Goal: Transaction & Acquisition: Book appointment/travel/reservation

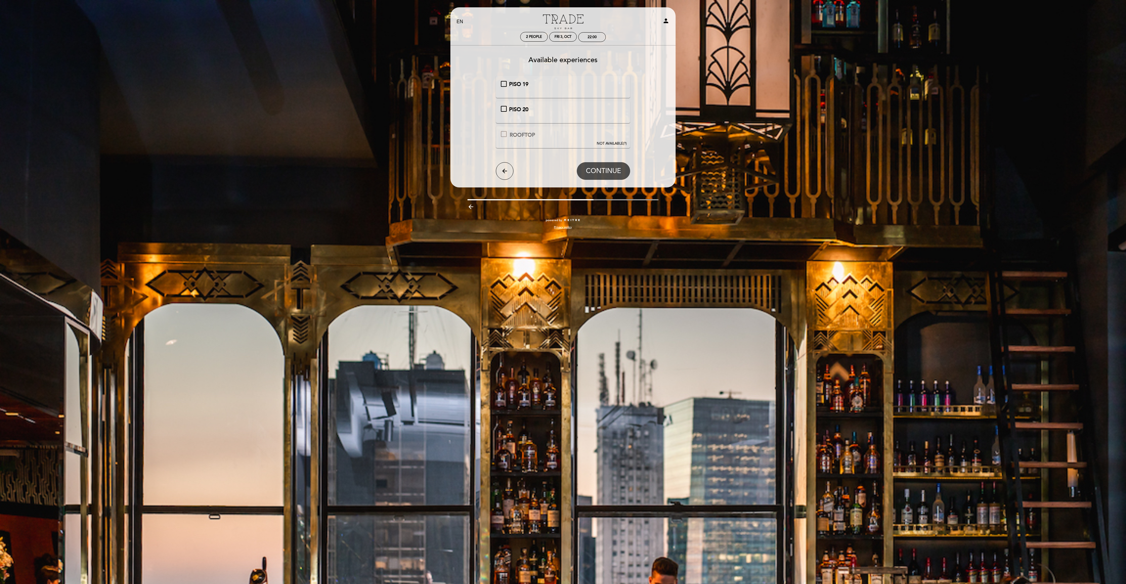
click at [503, 134] on div at bounding box center [504, 134] width 6 height 6
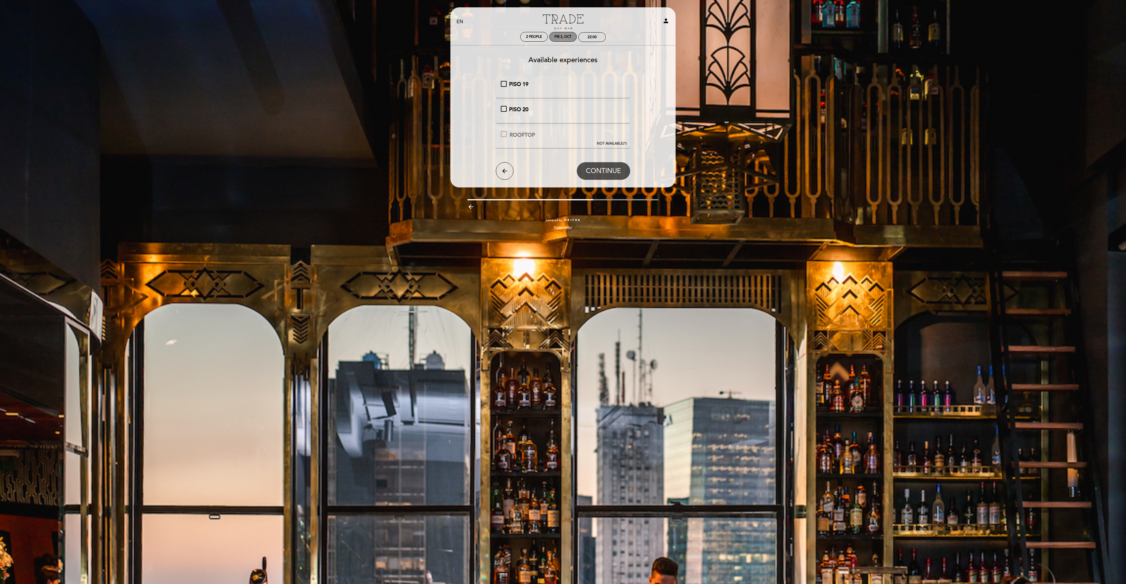
click at [565, 35] on div "Fri 3, Oct" at bounding box center [562, 37] width 17 height 4
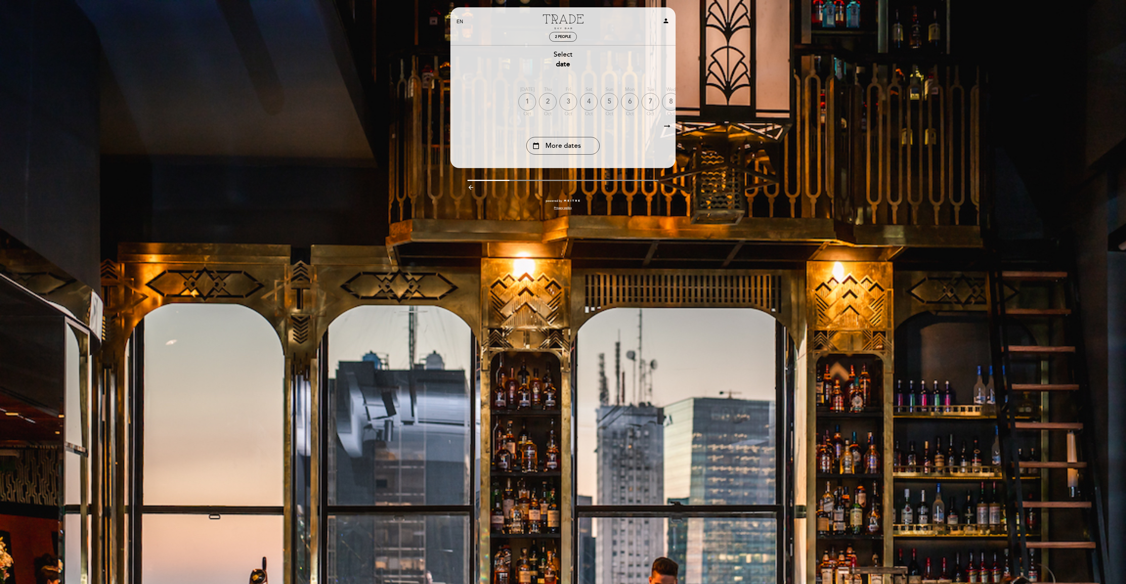
click at [567, 105] on div "3" at bounding box center [568, 102] width 18 height 18
click at [568, 95] on div "3" at bounding box center [568, 102] width 18 height 18
click at [560, 35] on span "2 people" at bounding box center [563, 37] width 16 height 4
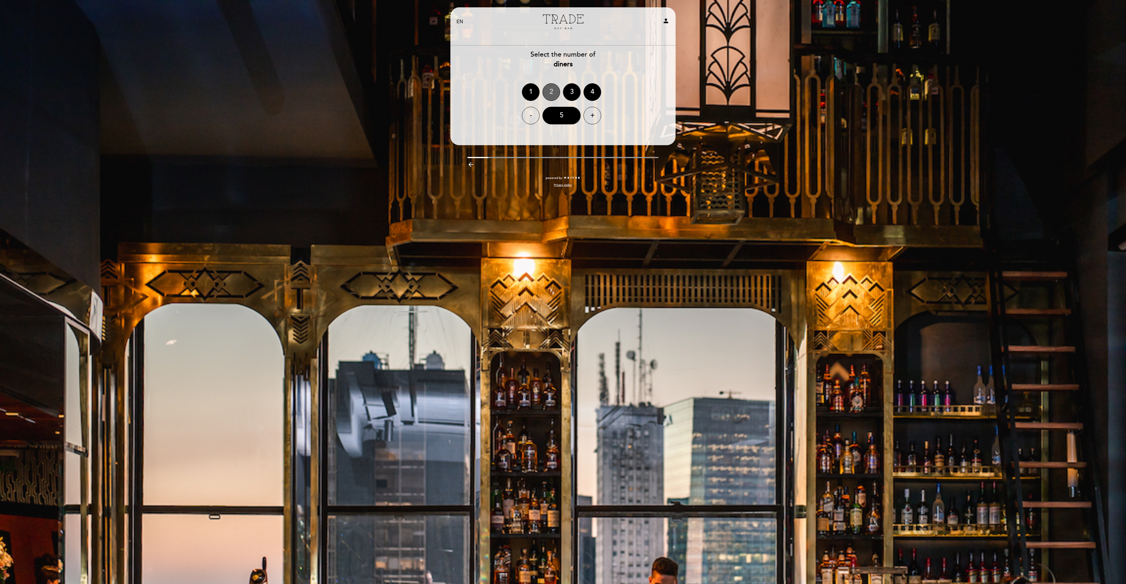
click at [550, 94] on div "2" at bounding box center [551, 92] width 18 height 18
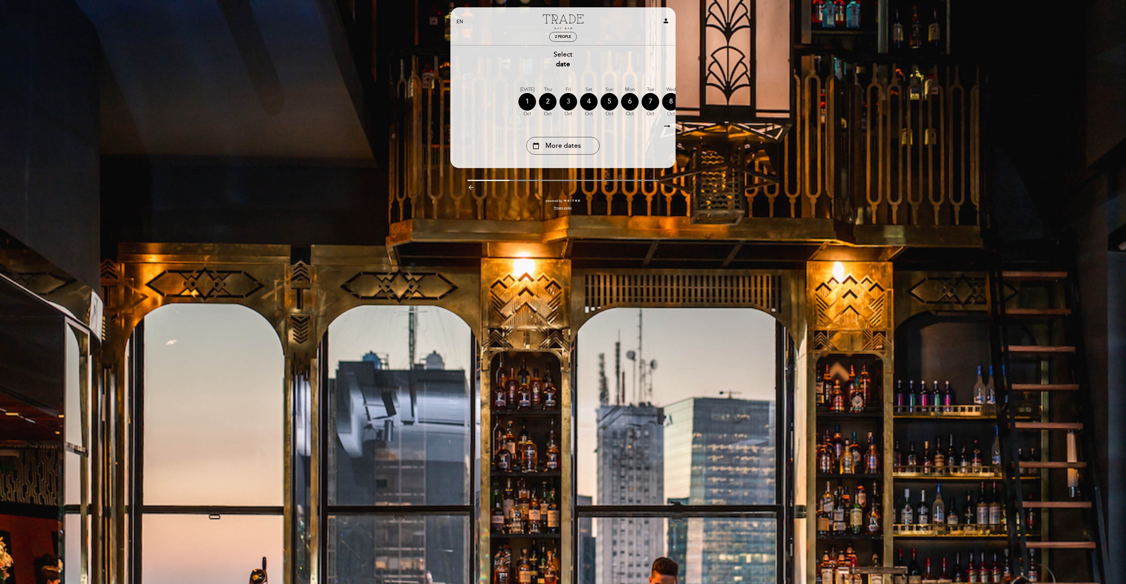
click at [567, 103] on div "3" at bounding box center [568, 102] width 18 height 18
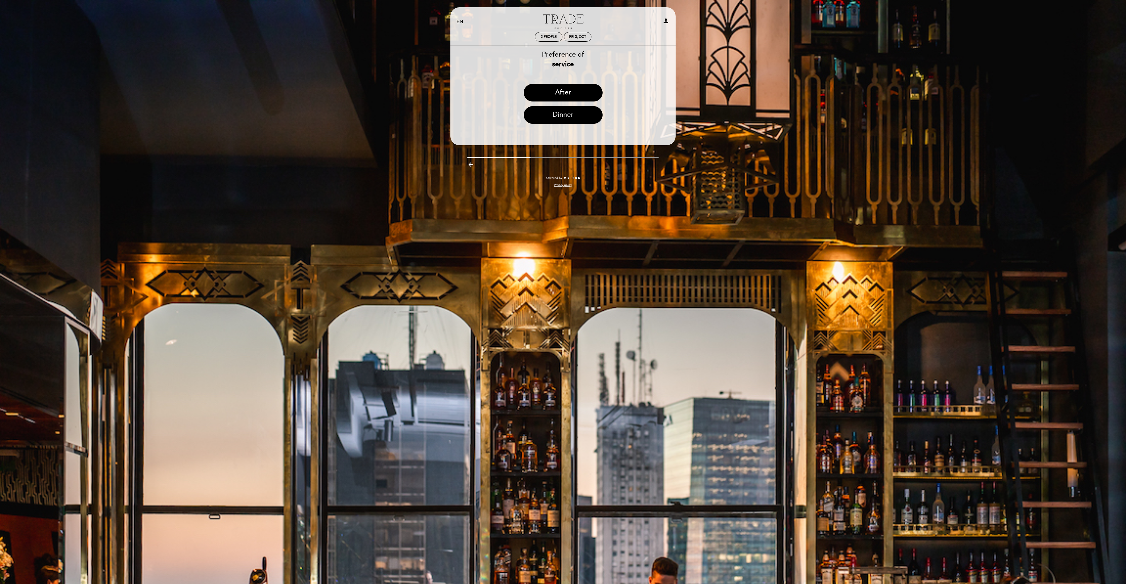
click at [563, 113] on button "Dinner" at bounding box center [562, 115] width 79 height 18
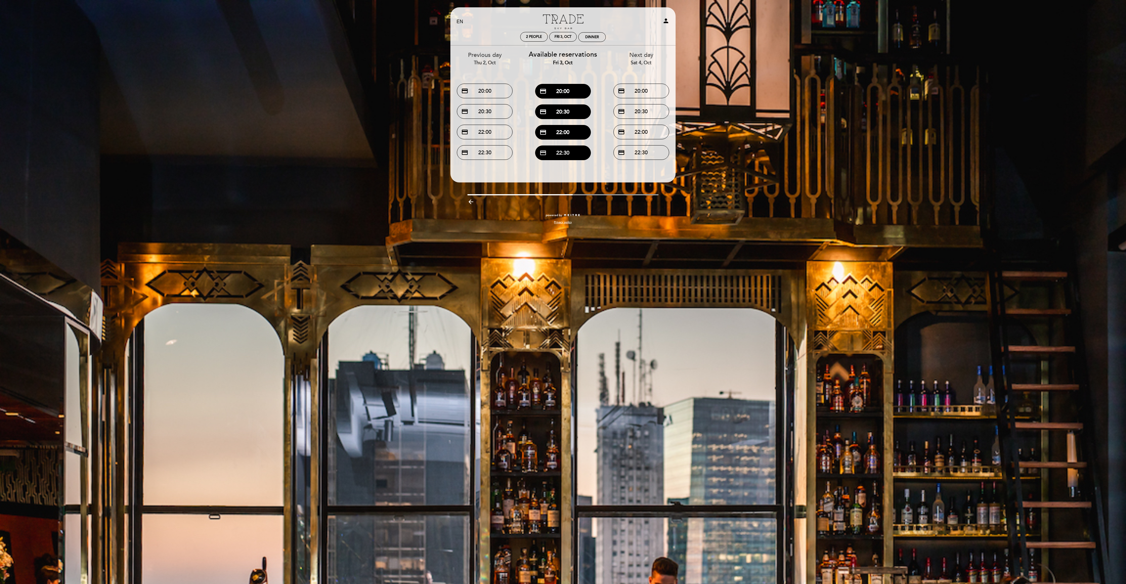
click at [565, 154] on button "credit_card 22:30" at bounding box center [563, 152] width 56 height 15
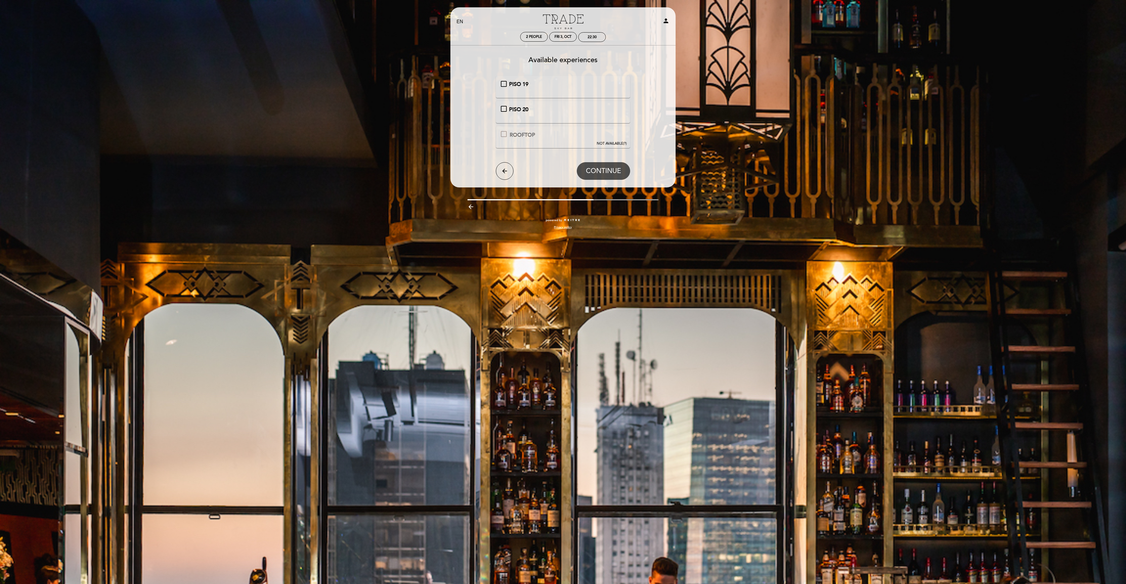
click at [519, 134] on div "ROOFTOP" at bounding box center [522, 135] width 26 height 8
click at [506, 108] on div "PISO 20" at bounding box center [563, 110] width 125 height 8
click at [620, 174] on span "CONTINUE" at bounding box center [603, 171] width 35 height 8
